Goal: Task Accomplishment & Management: Complete application form

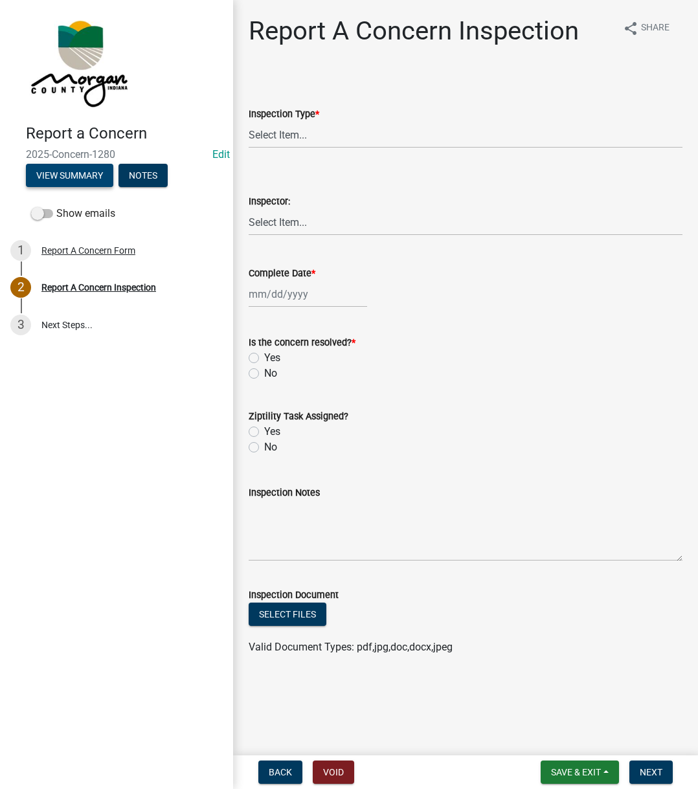
click at [81, 170] on button "View Summary" at bounding box center [69, 175] width 87 height 23
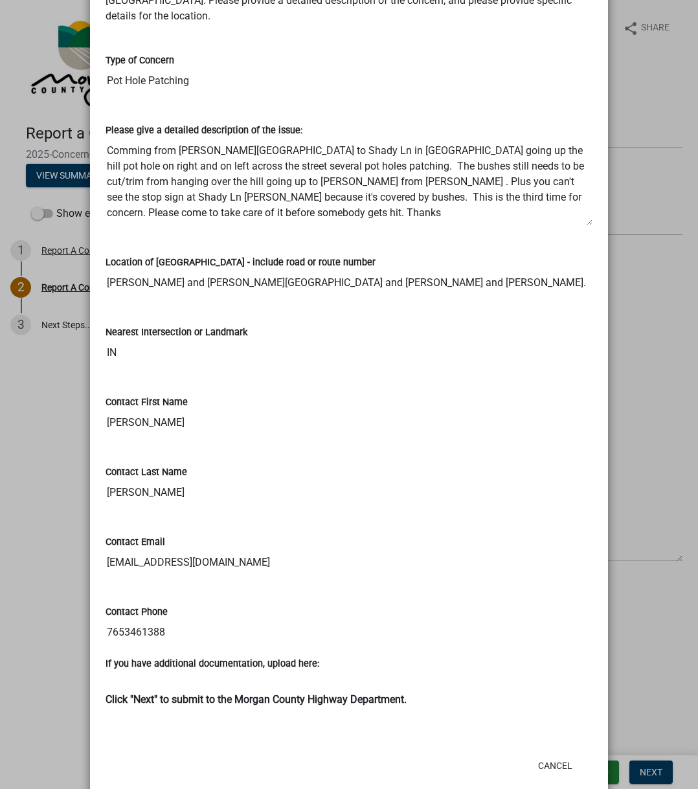
scroll to position [129, 0]
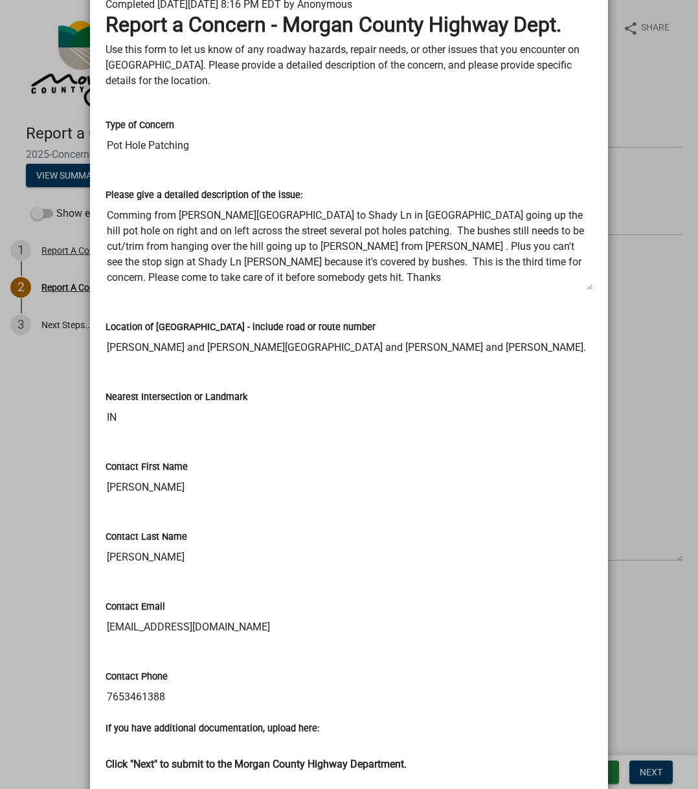
click at [109, 592] on input "[EMAIL_ADDRESS][DOMAIN_NAME]" at bounding box center [348, 627] width 487 height 26
drag, startPoint x: 109, startPoint y: 623, endPoint x: 214, endPoint y: 621, distance: 104.9
click at [214, 592] on input "[EMAIL_ADDRESS][DOMAIN_NAME]" at bounding box center [348, 627] width 487 height 26
click at [124, 592] on input "stedrow@sbcglobal.net" at bounding box center [348, 627] width 487 height 26
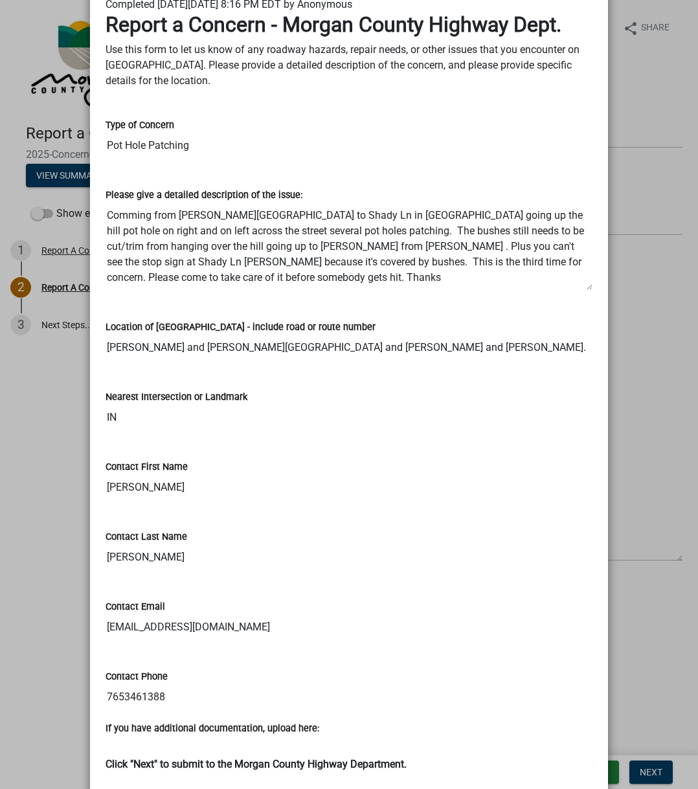
drag, startPoint x: 124, startPoint y: 625, endPoint x: 212, endPoint y: 620, distance: 88.2
click at [212, 592] on input "stedrow@sbcglobal.net" at bounding box center [348, 627] width 487 height 26
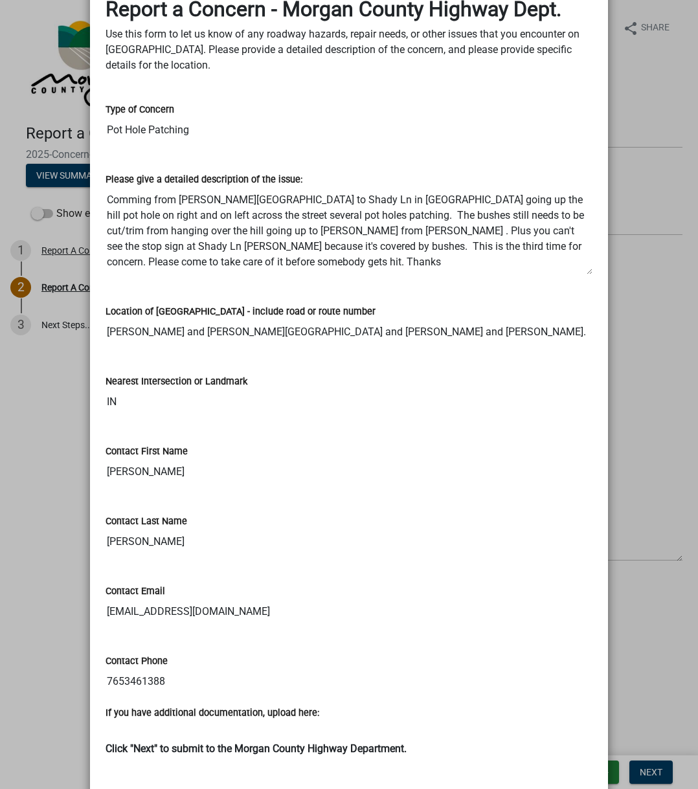
scroll to position [194, 0]
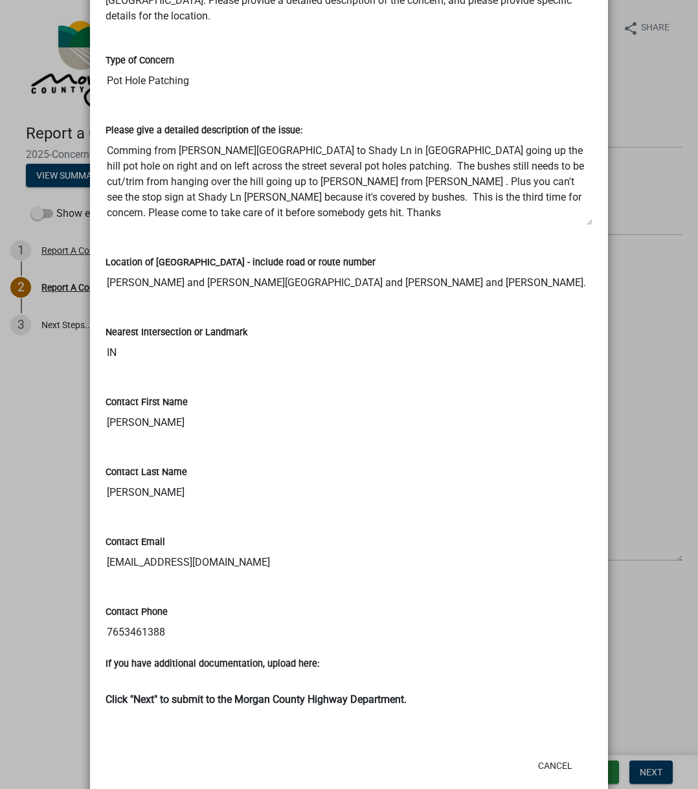
click at [362, 264] on div "Location of [GEOGRAPHIC_DATA] - include road or route number" at bounding box center [348, 262] width 487 height 16
click at [135, 235] on div "Please give a detailed description of the issue: Comming from Morgan Street to …" at bounding box center [349, 170] width 506 height 132
click at [302, 151] on textarea "Comming from Morgan Street to Shady Ln in Martinsville going up the hill pot ho…" at bounding box center [348, 182] width 487 height 88
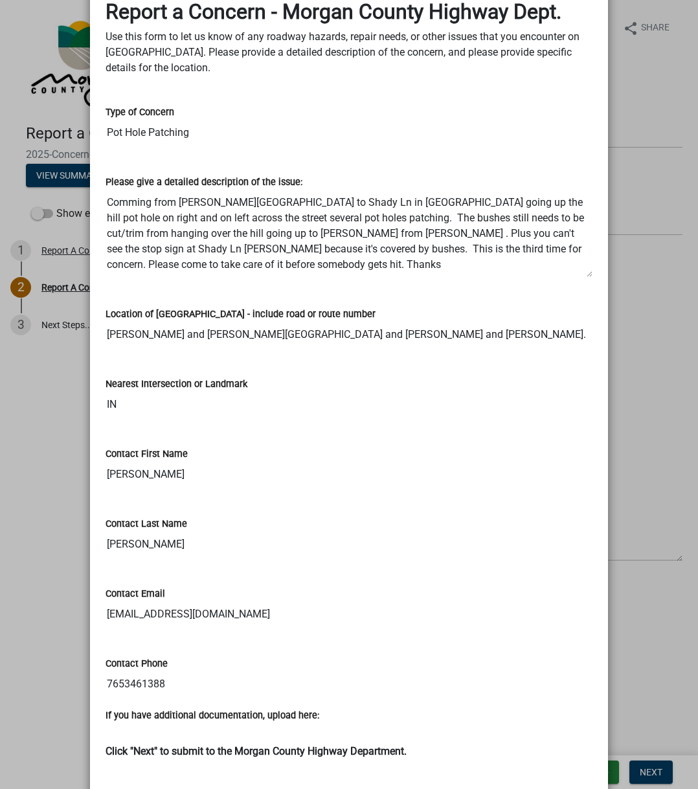
scroll to position [0, 0]
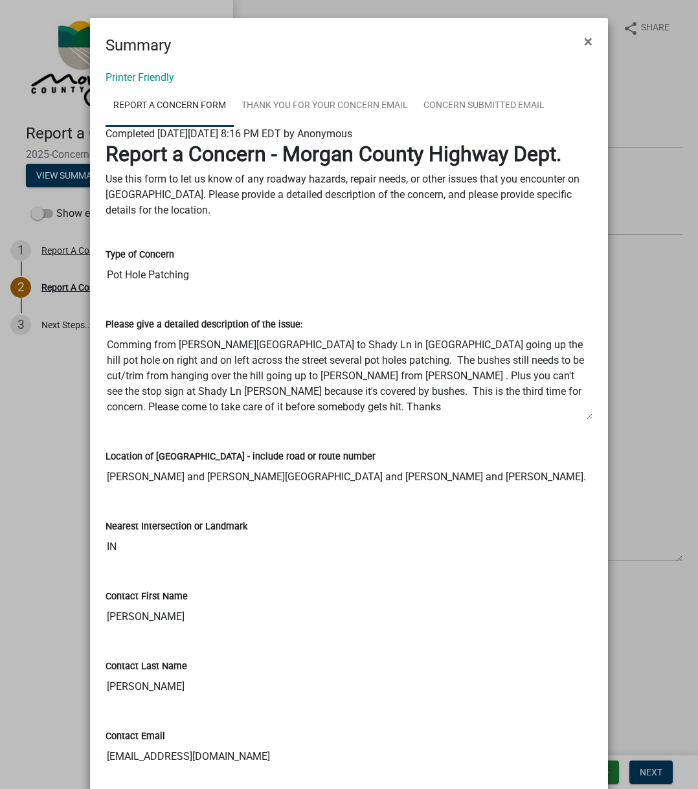
click at [373, 304] on div "Please give a detailed description of the issue: Comming from Morgan Street to …" at bounding box center [348, 359] width 487 height 122
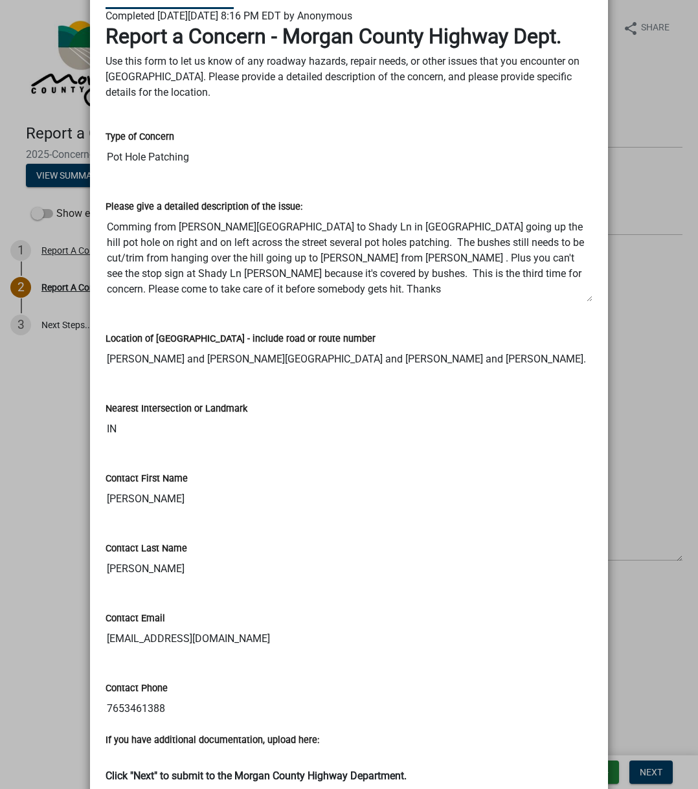
scroll to position [129, 0]
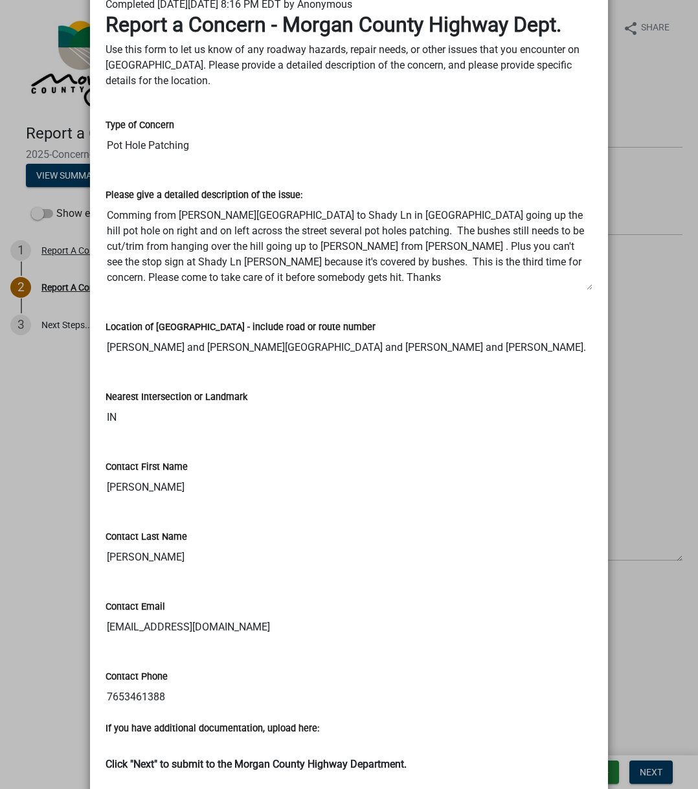
click at [331, 205] on textarea "Comming from Morgan Street to Shady Ln in Martinsville going up the hill pot ho…" at bounding box center [348, 247] width 487 height 88
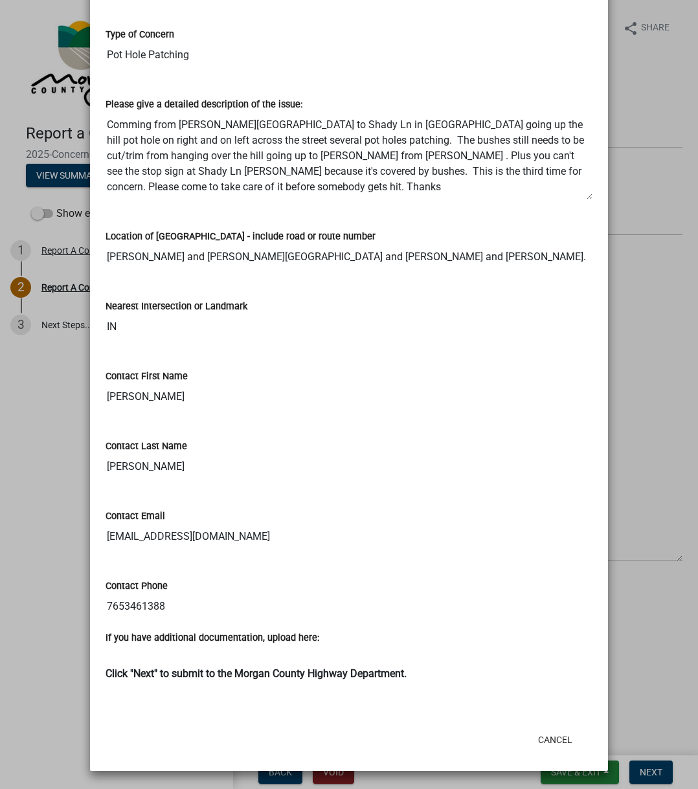
scroll to position [155, 0]
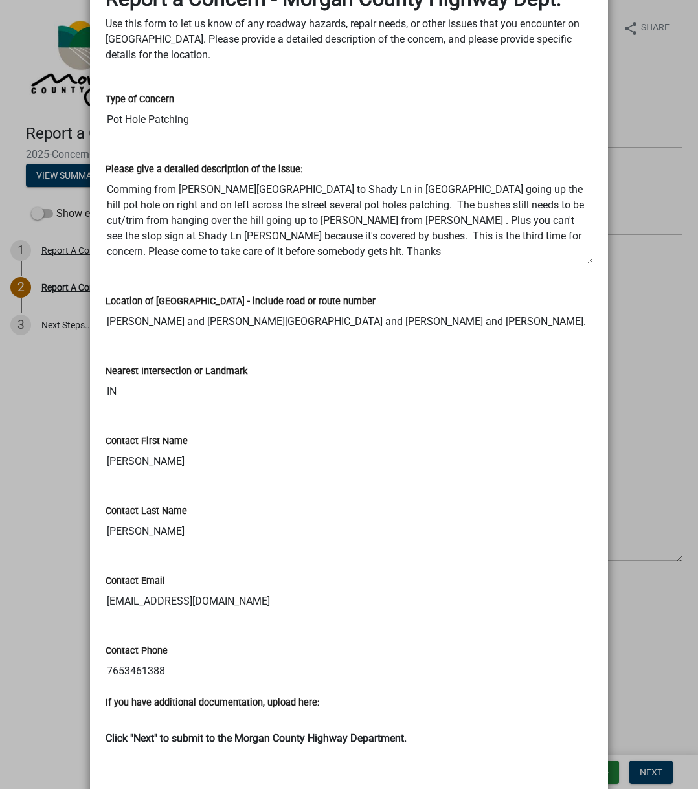
click at [318, 249] on textarea "Comming from Morgan Street to Shady Ln in Martinsville going up the hill pot ho…" at bounding box center [348, 221] width 487 height 88
click at [251, 287] on div "Location of Concern - include road or route number Shady lane and Morgan Street…" at bounding box center [348, 305] width 487 height 60
click at [105, 592] on input "stedrow@sbcglobal.net" at bounding box center [348, 601] width 487 height 26
drag, startPoint x: 105, startPoint y: 602, endPoint x: 201, endPoint y: 594, distance: 96.1
click at [201, 592] on input "stedrow@sbcglobal.net" at bounding box center [348, 601] width 487 height 26
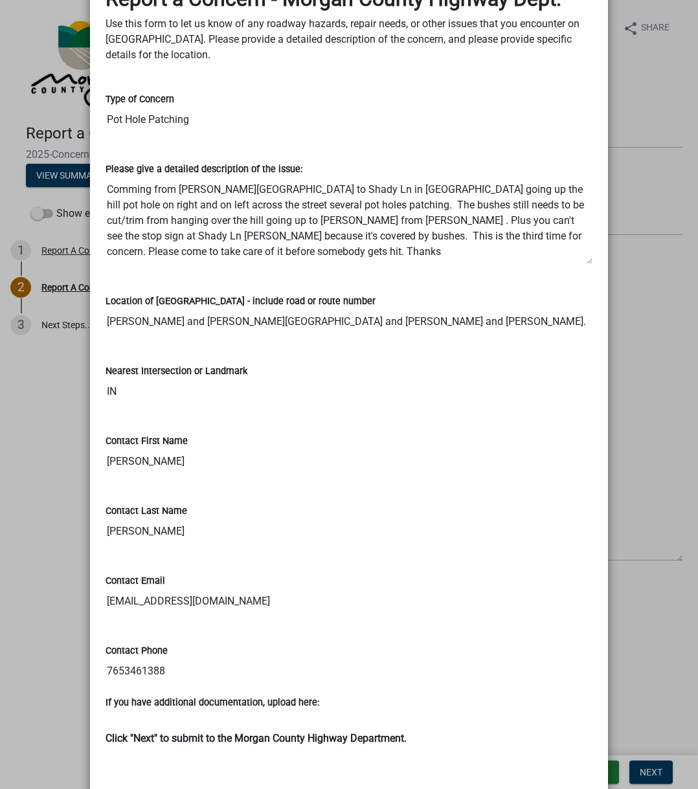
click at [153, 209] on textarea "Comming from Morgan Street to Shady Ln in Martinsville going up the hill pot ho…" at bounding box center [348, 221] width 487 height 88
click at [331, 129] on input "Pot Hole Patching" at bounding box center [348, 120] width 487 height 26
click at [126, 160] on div "Please give a detailed description of the issue: Comming from Morgan Street to …" at bounding box center [348, 204] width 487 height 122
click at [168, 122] on input "Pot Hole Patching" at bounding box center [348, 120] width 487 height 26
click at [197, 248] on textarea "Comming from Morgan Street to Shady Ln in Martinsville going up the hill pot ho…" at bounding box center [348, 221] width 487 height 88
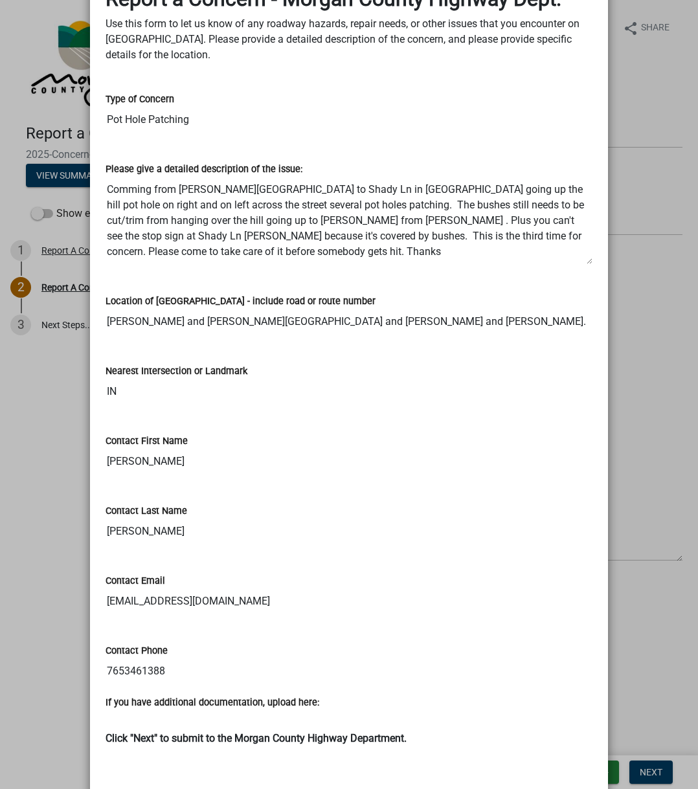
click at [195, 284] on div "Location of Concern - include road or route number Shady lane and Morgan Street…" at bounding box center [348, 305] width 487 height 60
click at [173, 320] on input "Shady lane and Morgan Street and Shady lane and Kristi lane." at bounding box center [348, 322] width 487 height 26
click at [200, 359] on div "Nearest Intersection or Landmark IN" at bounding box center [348, 375] width 487 height 60
click at [183, 381] on input "IN" at bounding box center [348, 392] width 487 height 26
click at [184, 448] on div "Contact First Name Michael" at bounding box center [348, 445] width 487 height 60
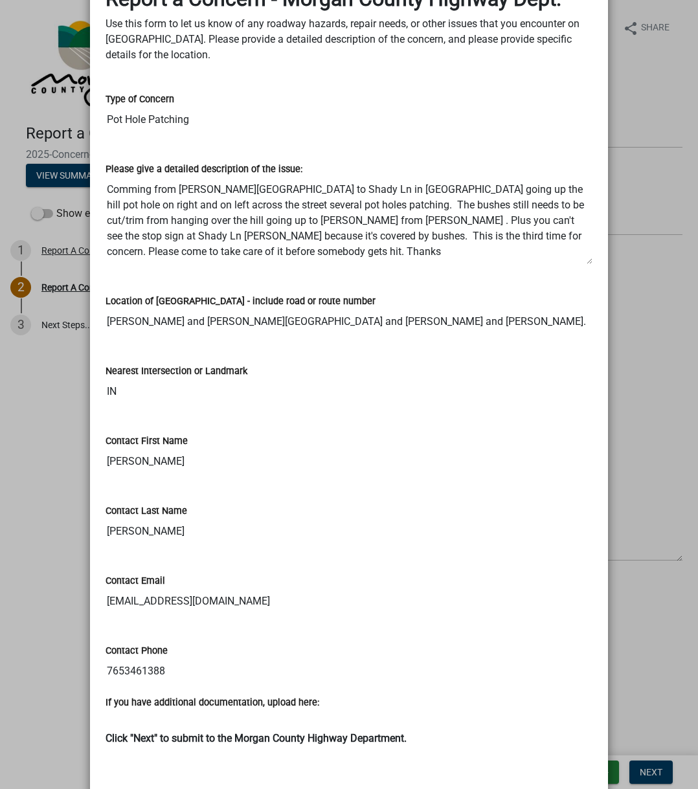
click at [192, 524] on input "Tedrow" at bounding box center [348, 531] width 487 height 26
click at [177, 578] on div "Contact Email" at bounding box center [348, 581] width 487 height 16
click at [166, 592] on input "stedrow@sbcglobal.net" at bounding box center [348, 601] width 487 height 26
click at [162, 592] on input "7653461388" at bounding box center [348, 671] width 487 height 26
click at [170, 279] on div "Location of Concern - include road or route number Shady lane and Morgan Street…" at bounding box center [348, 305] width 487 height 60
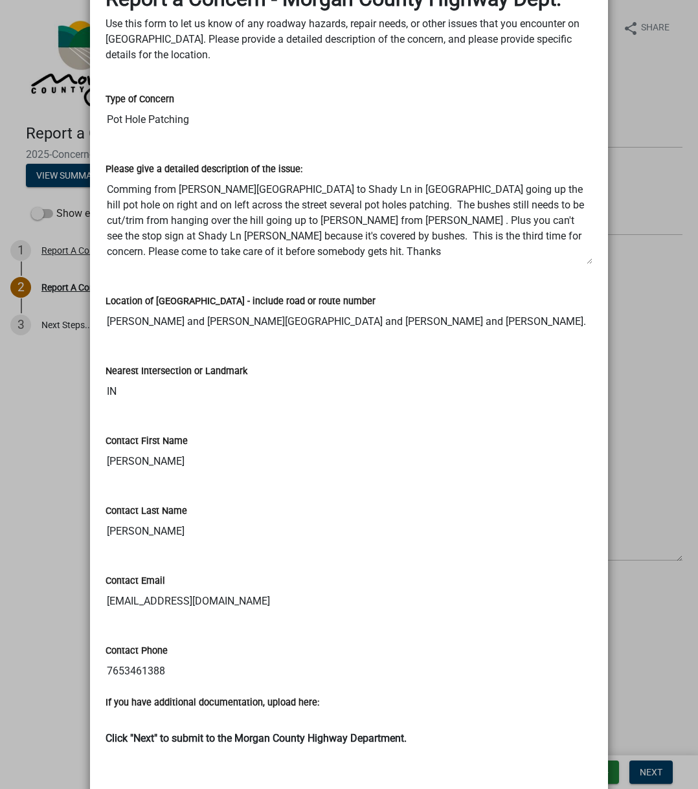
click at [175, 255] on textarea "Comming from Morgan Street to Shady Ln in Martinsville going up the hill pot ho…" at bounding box center [348, 221] width 487 height 88
click at [168, 278] on div "Location of Concern - include road or route number Shady lane and Morgan Street…" at bounding box center [348, 305] width 487 height 60
click at [192, 116] on input "Pot Hole Patching" at bounding box center [348, 120] width 487 height 26
click at [166, 146] on div "Please give a detailed description of the issue: Comming from Morgan Street to …" at bounding box center [348, 204] width 487 height 122
click at [340, 229] on textarea "Comming from Morgan Street to Shady Ln in Martinsville going up the hill pot ho…" at bounding box center [348, 221] width 487 height 88
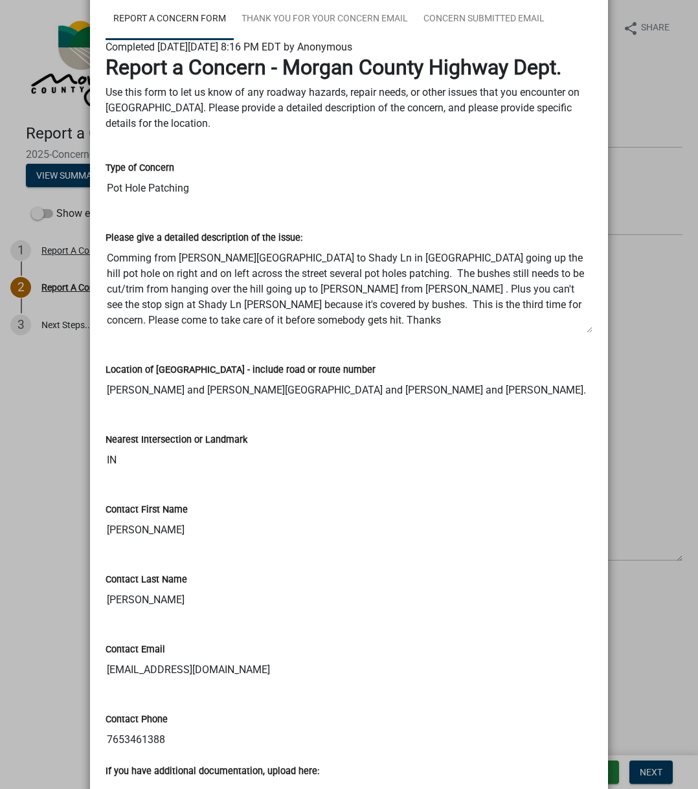
scroll to position [0, 0]
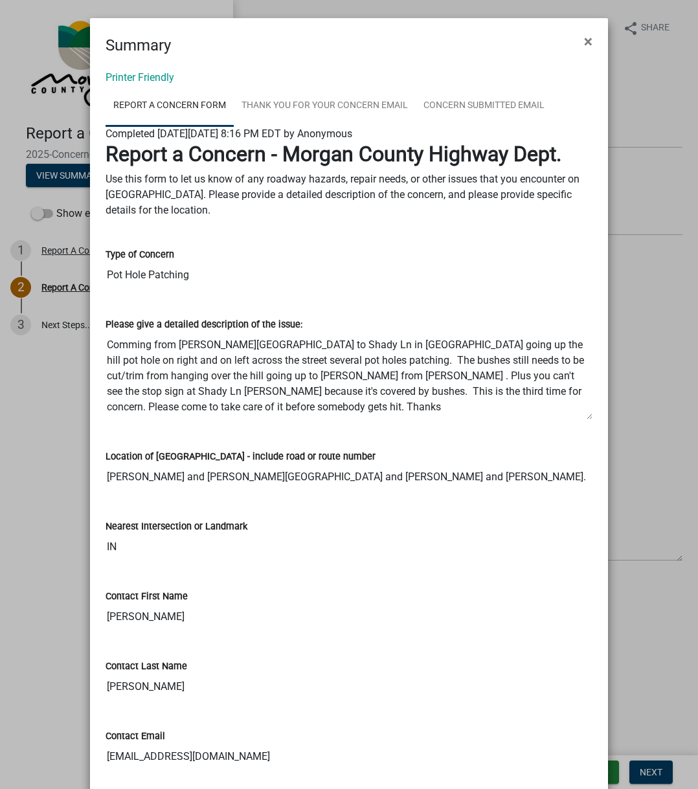
click at [105, 153] on strong "Report a Concern - Morgan County Highway Dept." at bounding box center [333, 154] width 456 height 25
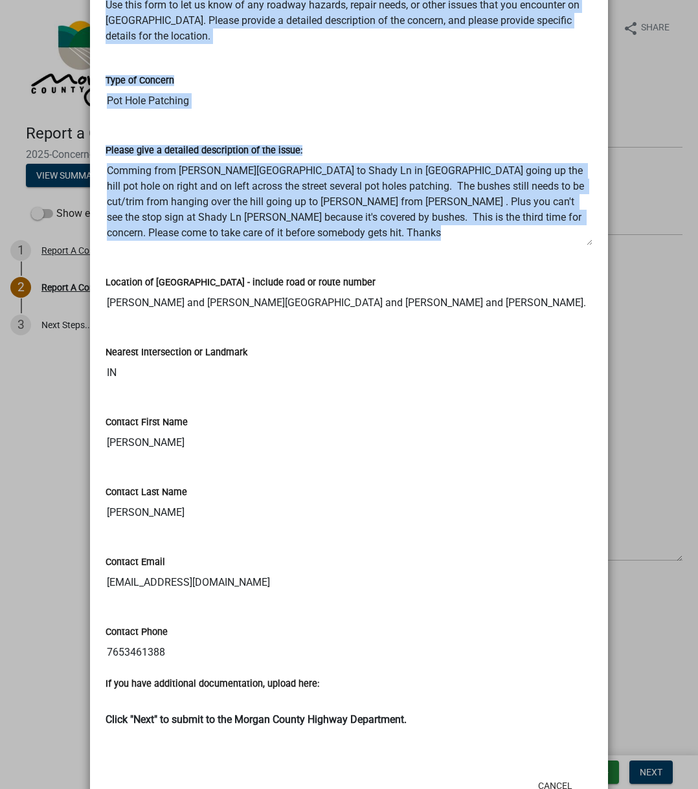
scroll to position [220, 0]
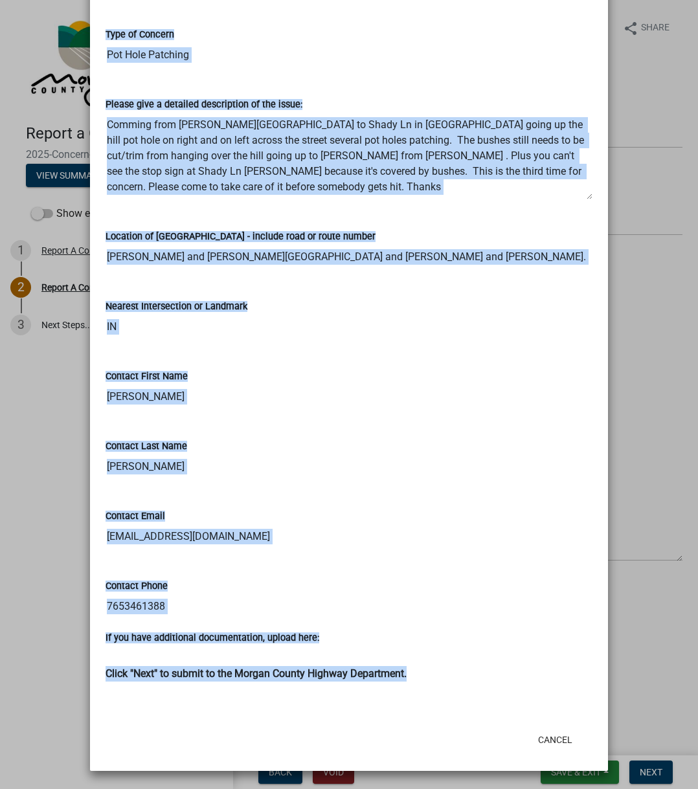
drag, startPoint x: 105, startPoint y: 153, endPoint x: 410, endPoint y: 674, distance: 603.3
click at [410, 592] on wm-data-entity-view-list "Report a Concern - Morgan County Highway Dept. Use this form to let us know of …" at bounding box center [348, 307] width 487 height 770
click at [395, 458] on input "Tedrow" at bounding box center [348, 467] width 487 height 26
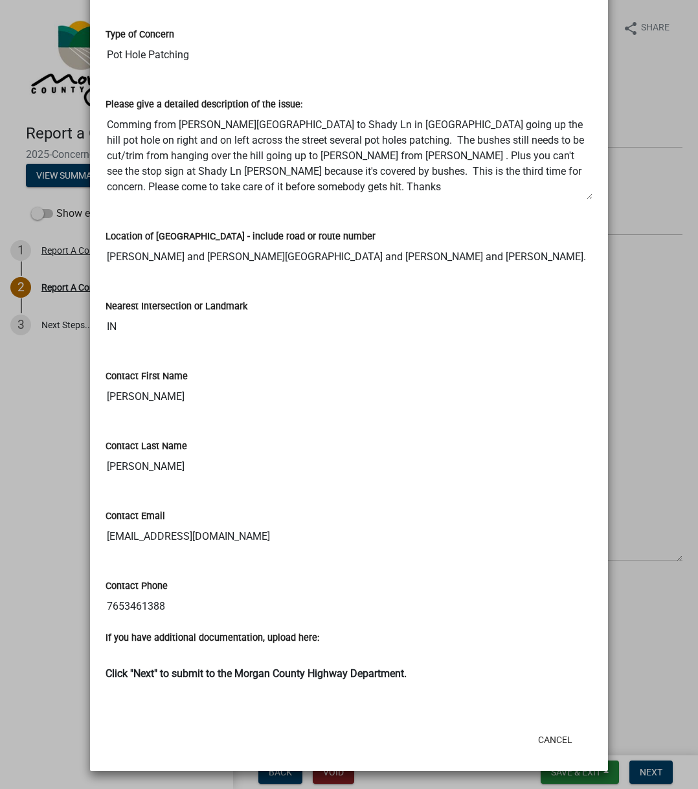
click at [192, 469] on input "Tedrow" at bounding box center [348, 467] width 487 height 26
click at [135, 494] on div "Contact Email stedrow@sbcglobal.net" at bounding box center [348, 520] width 487 height 60
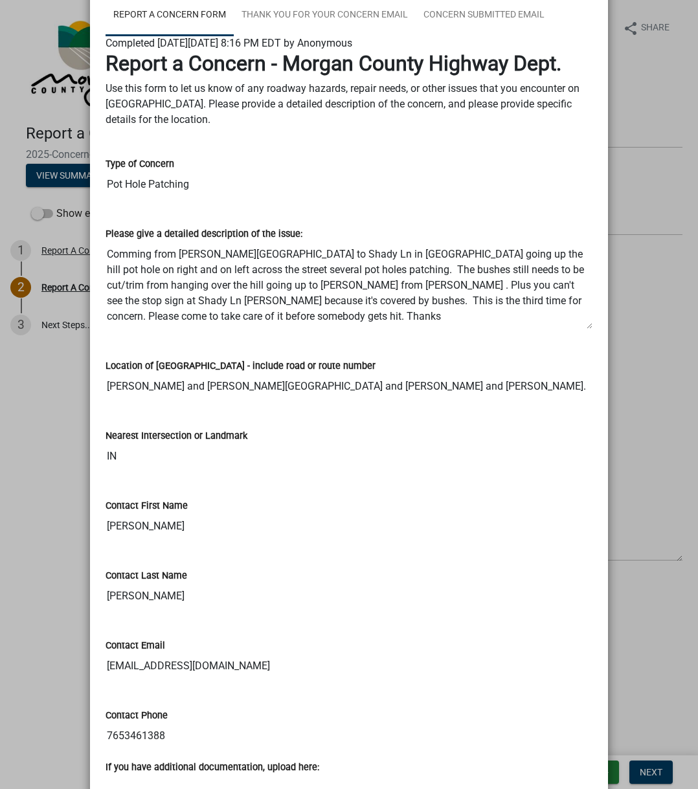
scroll to position [0, 0]
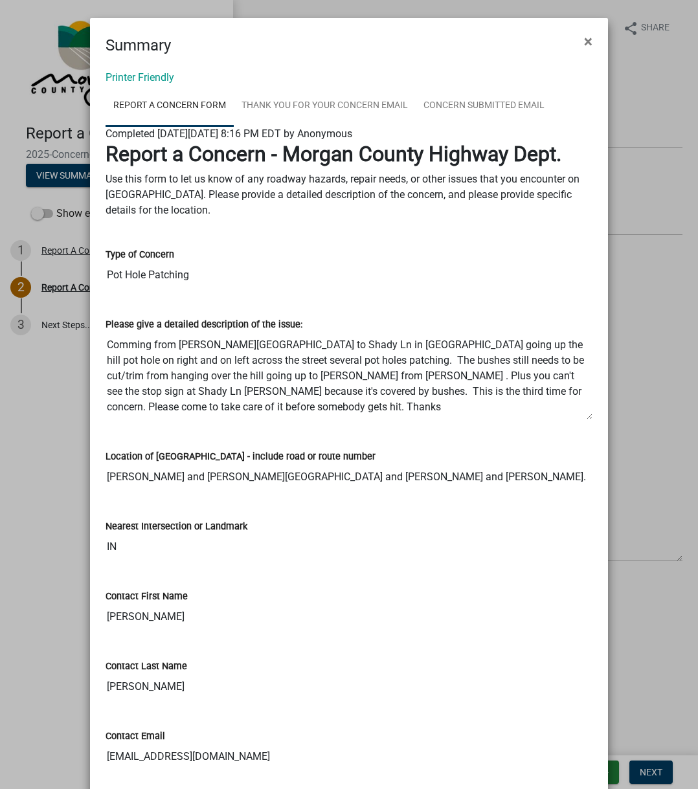
click at [213, 306] on div "Please give a detailed description of the issue: Comming from Morgan Street to …" at bounding box center [348, 359] width 487 height 122
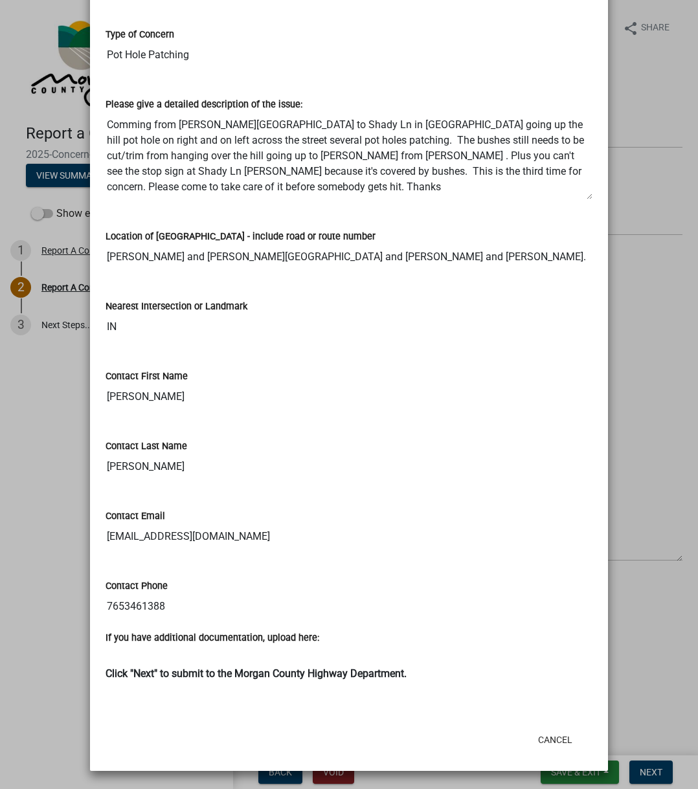
scroll to position [155, 0]
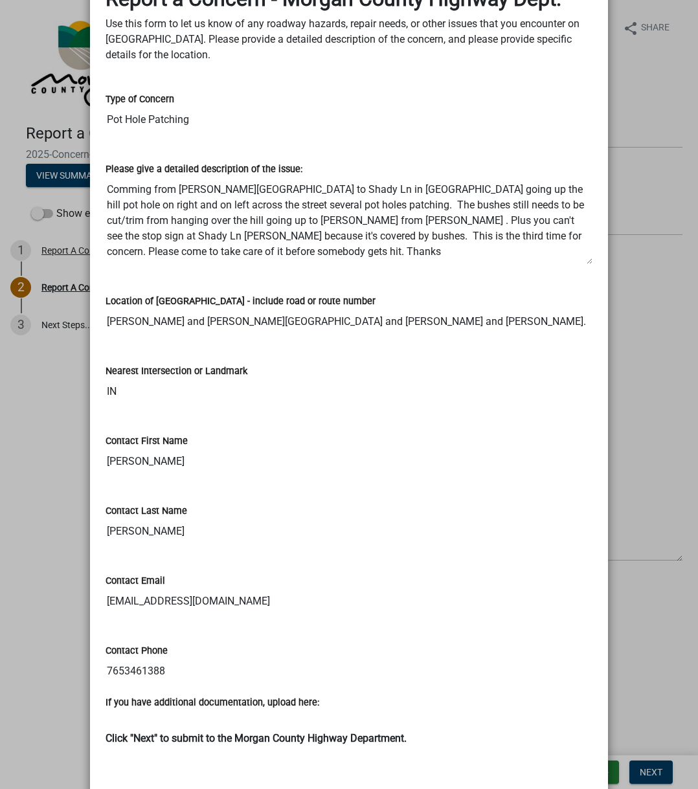
click at [291, 300] on label "Location of [GEOGRAPHIC_DATA] - include road or route number" at bounding box center [240, 301] width 270 height 9
click at [291, 309] on input "Shady lane and Morgan Street and Shady lane and Kristi lane." at bounding box center [348, 322] width 487 height 26
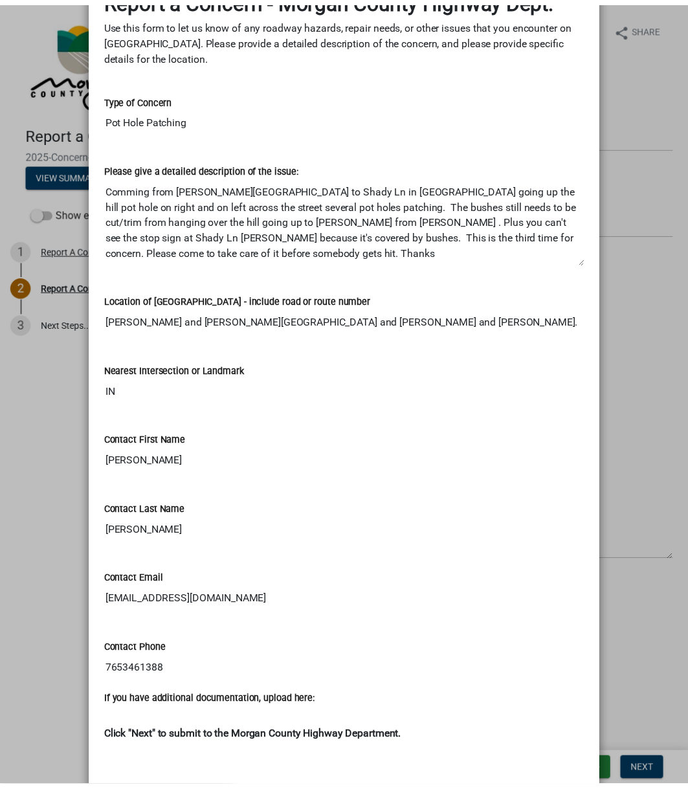
scroll to position [220, 0]
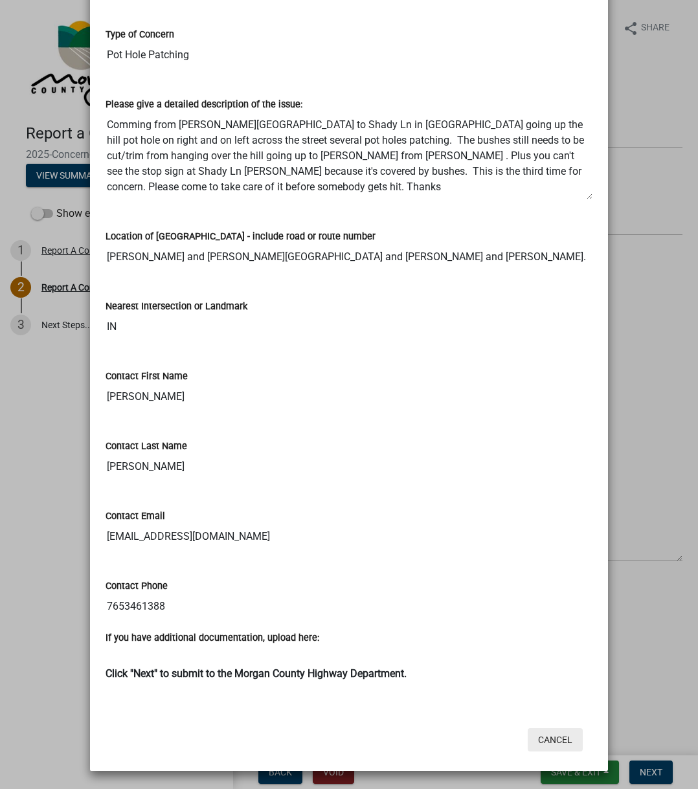
click at [543, 592] on button "Cancel" at bounding box center [554, 739] width 55 height 23
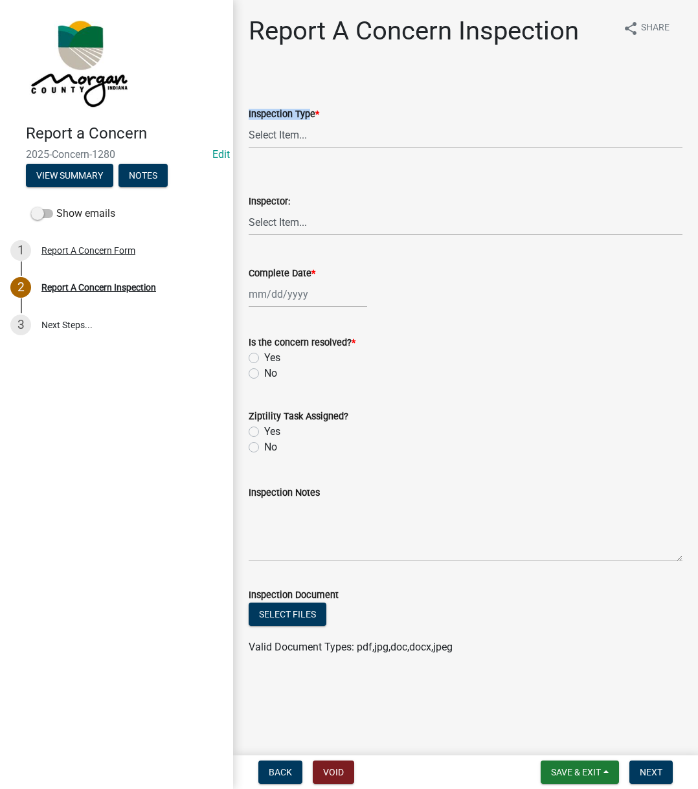
click at [303, 122] on div "Inspection Type * Select Item... Pot Hole Patching Ditch Tree Sign Mowing Culve…" at bounding box center [466, 127] width 434 height 42
click at [294, 141] on select "Select Item... Pot Hole Patching Ditch Tree Sign Mowing Culvert Other" at bounding box center [466, 135] width 434 height 27
click at [249, 122] on select "Select Item... Pot Hole Patching Ditch Tree Sign Mowing Culvert Other" at bounding box center [466, 135] width 434 height 27
select select "3582e9dc-d8cd-4526-a2d9-157cc62522fd"
click at [278, 232] on select "Select Item... Charlie Wilson Justin Schneck Ron Owens John Grenier Eddie Fishe…" at bounding box center [466, 222] width 434 height 27
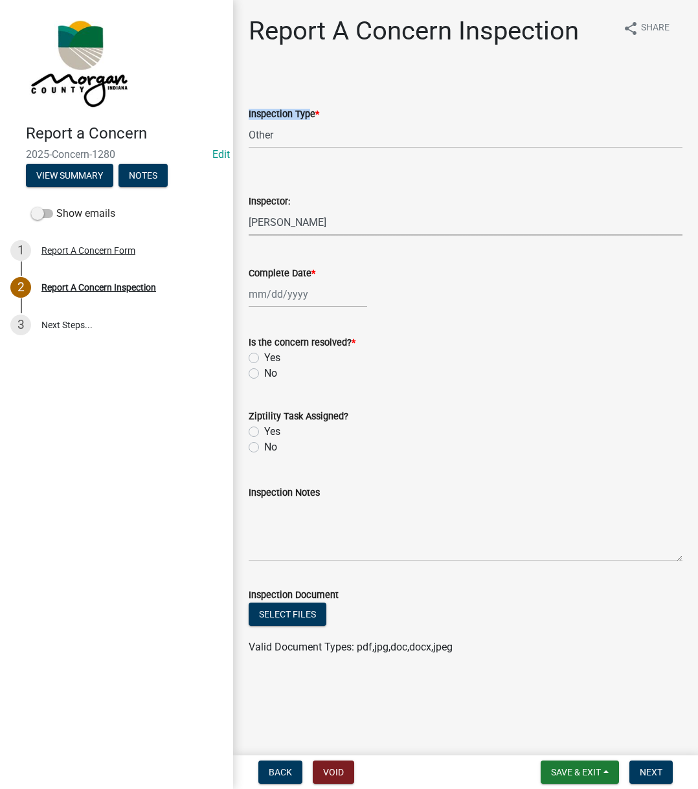
click at [249, 209] on select "Select Item... Charlie Wilson Justin Schneck Ron Owens John Grenier Eddie Fishe…" at bounding box center [466, 222] width 434 height 27
select select "742eb044-fc58-4034-b35e-1550e746fcda"
select select "8"
select select "2025"
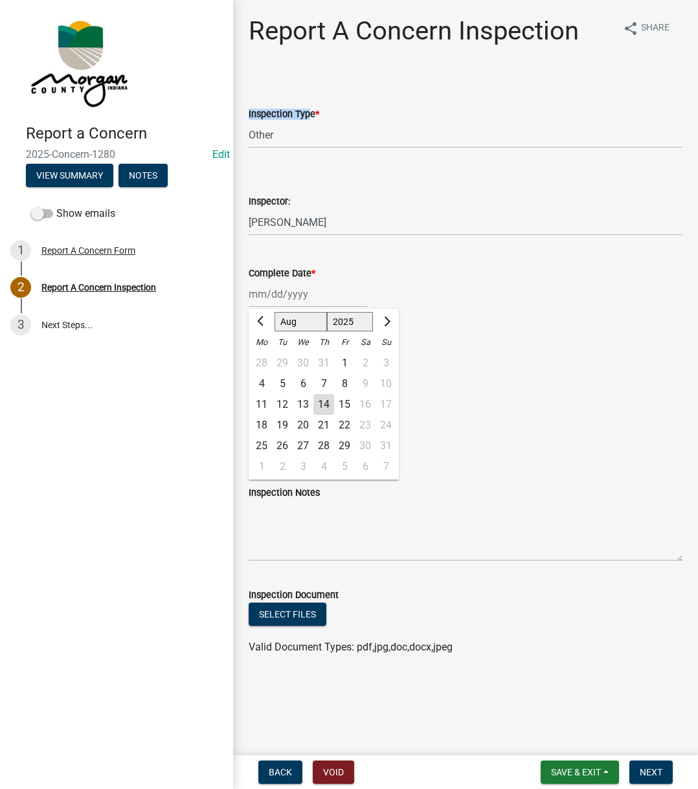
drag, startPoint x: 280, startPoint y: 300, endPoint x: 287, endPoint y: 311, distance: 13.3
click at [280, 300] on div "Jan Feb Mar Apr May Jun Jul Aug Sep Oct Nov Dec 1525 1526 1527 1528 1529 1530 1…" at bounding box center [308, 294] width 118 height 27
click at [318, 409] on div "14" at bounding box center [323, 404] width 21 height 21
type input "08/14/2025"
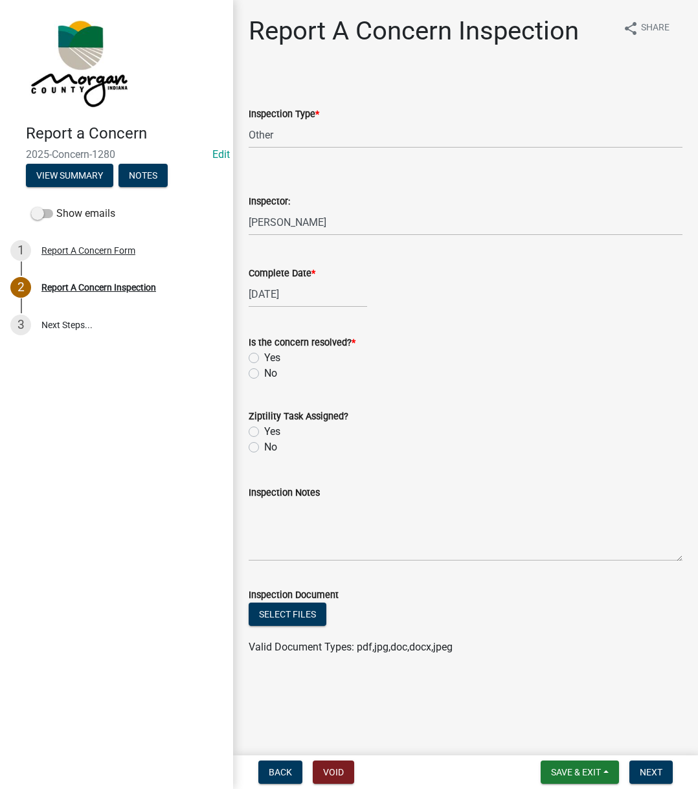
click at [264, 357] on label "Yes" at bounding box center [272, 358] width 16 height 16
click at [264, 357] on input "Yes" at bounding box center [268, 354] width 8 height 8
radio input "true"
click at [264, 450] on label "No" at bounding box center [270, 447] width 13 height 16
click at [264, 448] on input "No" at bounding box center [268, 443] width 8 height 8
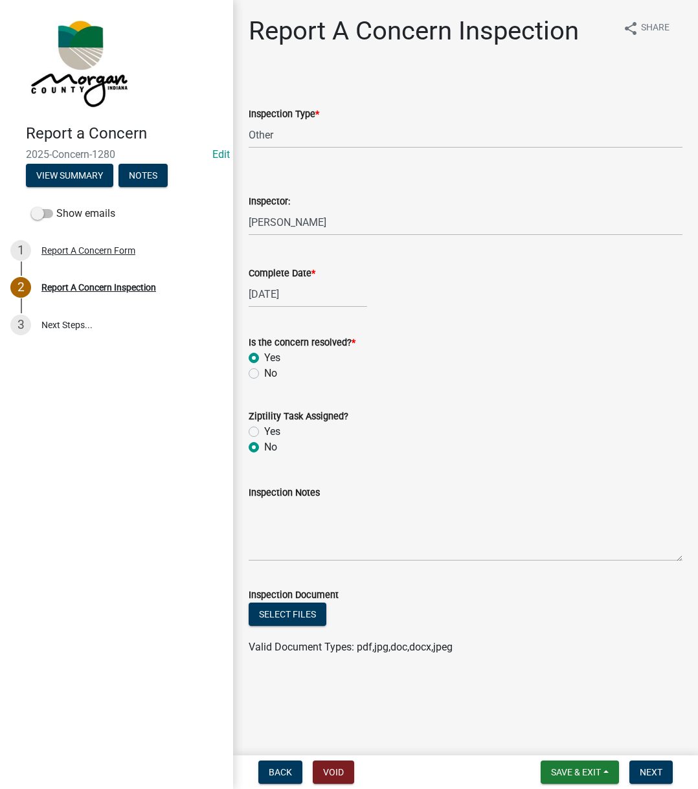
radio input "true"
click at [280, 495] on label "Inspection Notes" at bounding box center [284, 493] width 71 height 9
click at [280, 500] on textarea "Inspection Notes" at bounding box center [466, 530] width 434 height 61
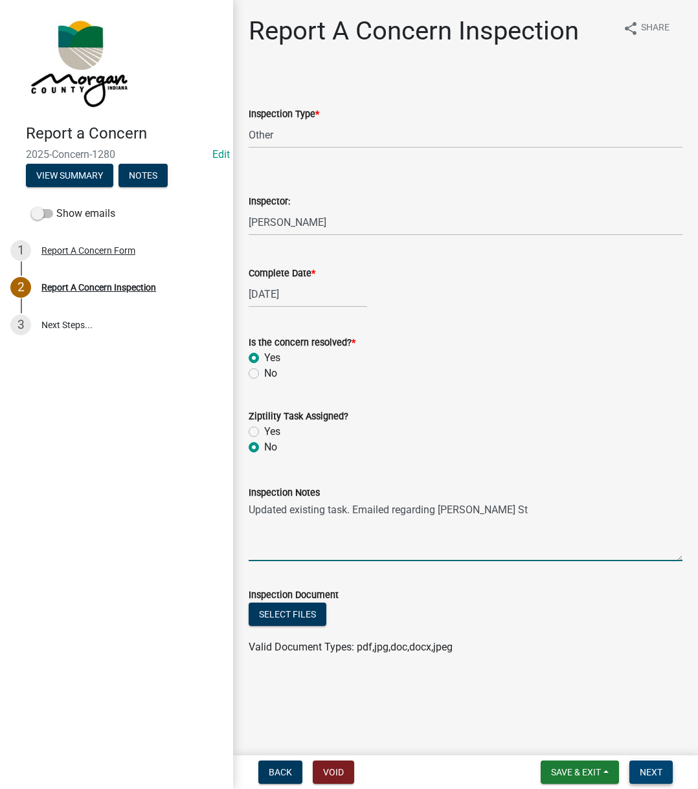
type textarea "Updated existing task. Emailed regarding Morgan St"
click at [659, 592] on button "Next" at bounding box center [650, 771] width 43 height 23
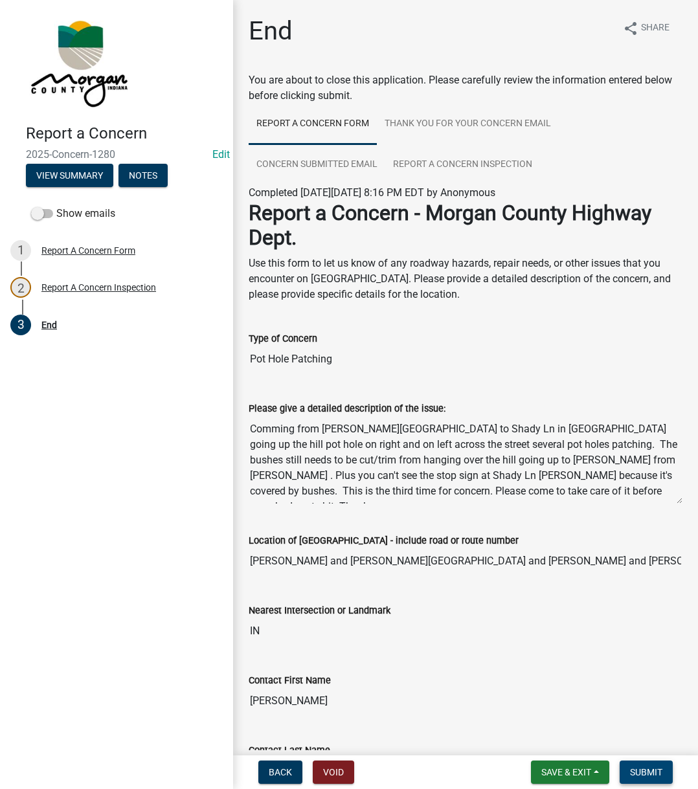
click at [659, 592] on span "Submit" at bounding box center [646, 772] width 32 height 10
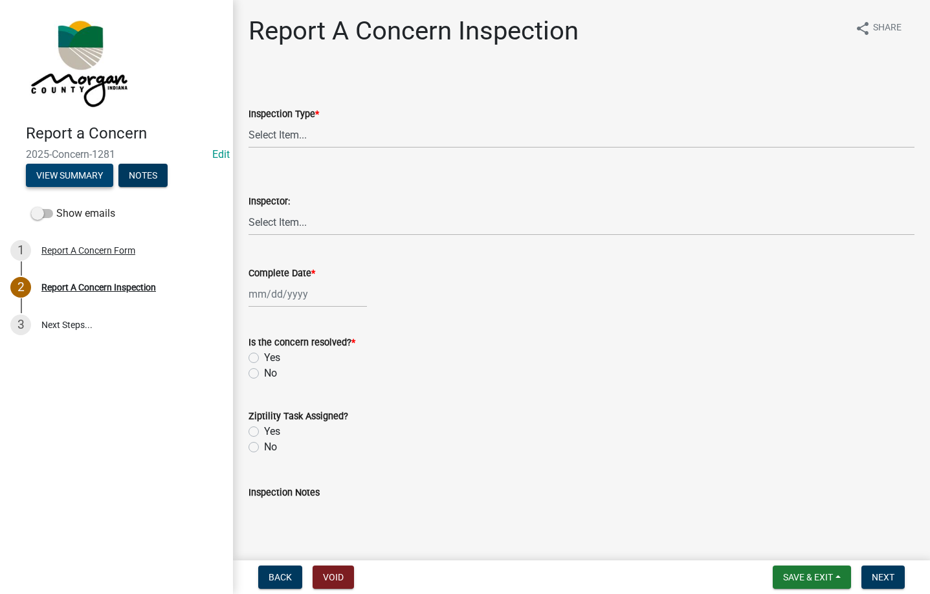
click at [67, 178] on button "View Summary" at bounding box center [69, 175] width 87 height 23
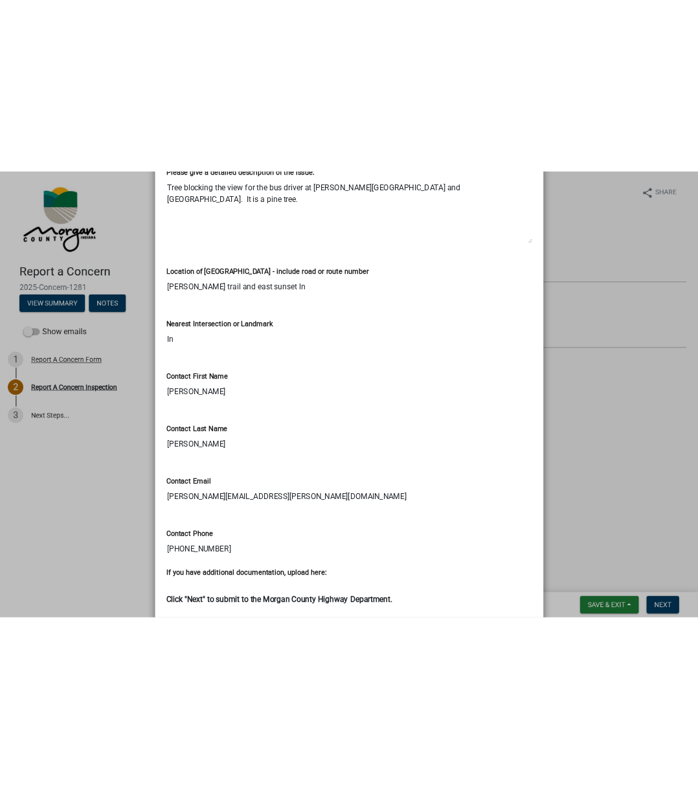
scroll to position [259, 0]
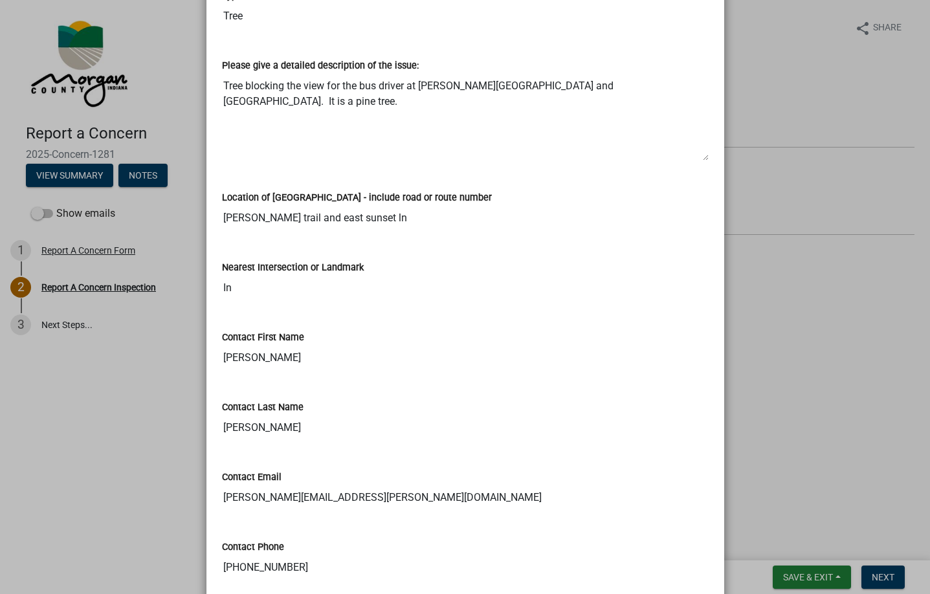
click at [241, 91] on textarea "Tree blocking the view for the bus driver at [PERSON_NAME][GEOGRAPHIC_DATA] and…" at bounding box center [465, 117] width 487 height 88
drag, startPoint x: 241, startPoint y: 91, endPoint x: 284, endPoint y: 109, distance: 47.0
click at [282, 109] on textarea "Tree blocking the view for the bus driver at [PERSON_NAME][GEOGRAPHIC_DATA] and…" at bounding box center [465, 117] width 487 height 88
drag, startPoint x: 373, startPoint y: 115, endPoint x: 463, endPoint y: 116, distance: 90.6
click at [373, 115] on textarea "Tree blocking the view for the bus driver at [PERSON_NAME][GEOGRAPHIC_DATA] and…" at bounding box center [465, 117] width 487 height 88
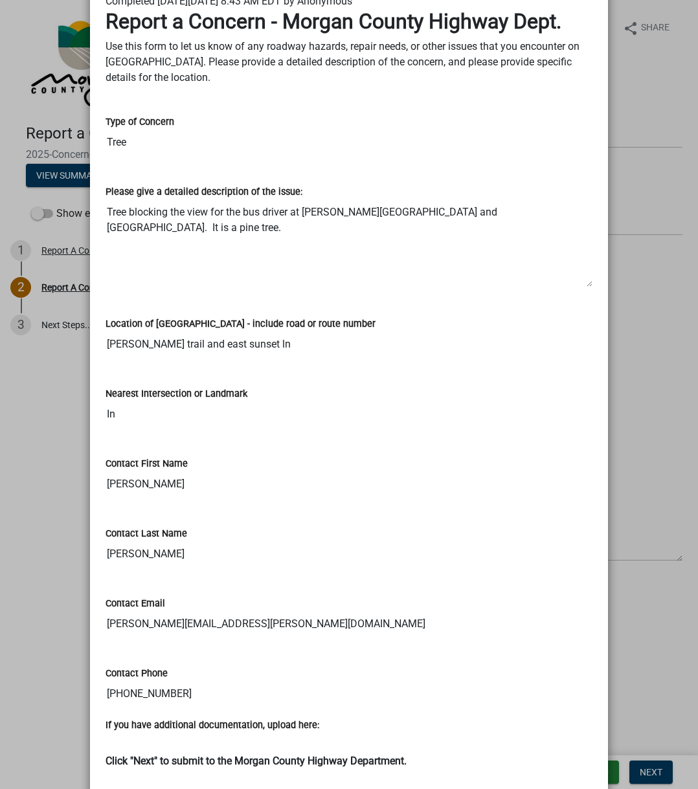
scroll to position [155, 0]
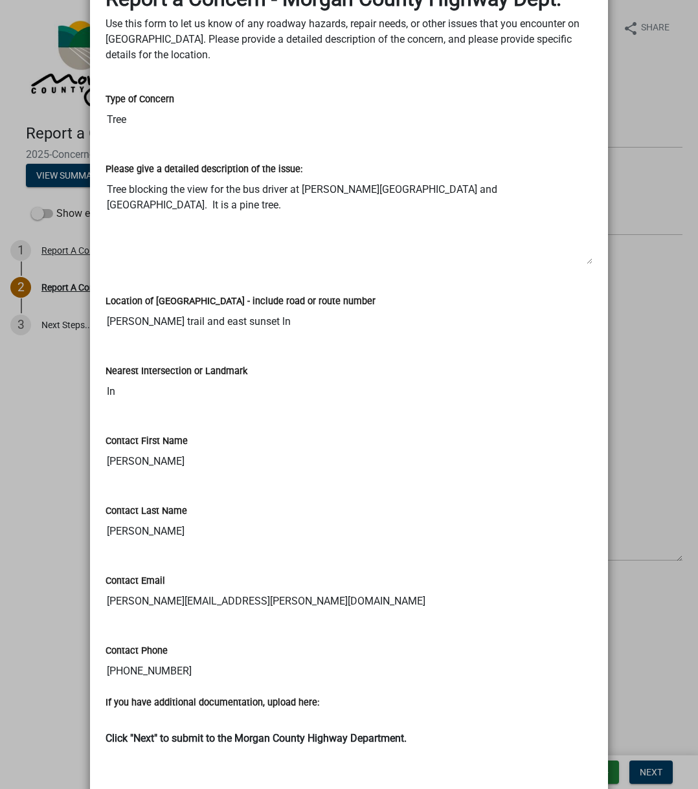
click at [107, 181] on textarea "Tree blocking the view for the bus driver at [PERSON_NAME][GEOGRAPHIC_DATA] and…" at bounding box center [348, 221] width 487 height 88
drag, startPoint x: 107, startPoint y: 181, endPoint x: 298, endPoint y: 175, distance: 191.0
click at [298, 175] on div "Please give a detailed description of the issue: Tree blocking the view for the…" at bounding box center [348, 204] width 487 height 122
click at [298, 175] on div "Please give a detailed description of the issue:" at bounding box center [348, 169] width 487 height 16
drag, startPoint x: 522, startPoint y: 78, endPoint x: 508, endPoint y: 67, distance: 17.5
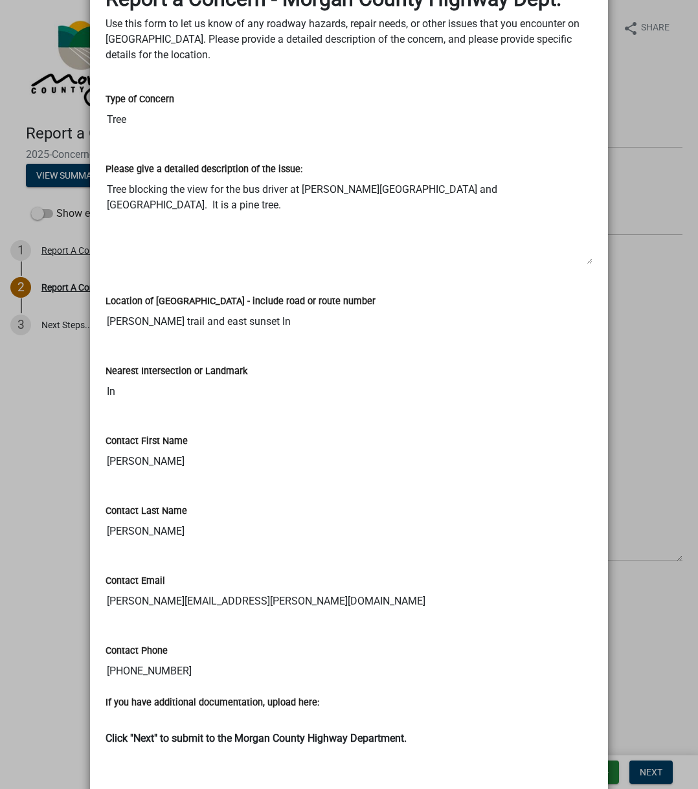
click at [522, 78] on div "Type of Concern Tree" at bounding box center [348, 103] width 487 height 60
